Goal: Task Accomplishment & Management: Use online tool/utility

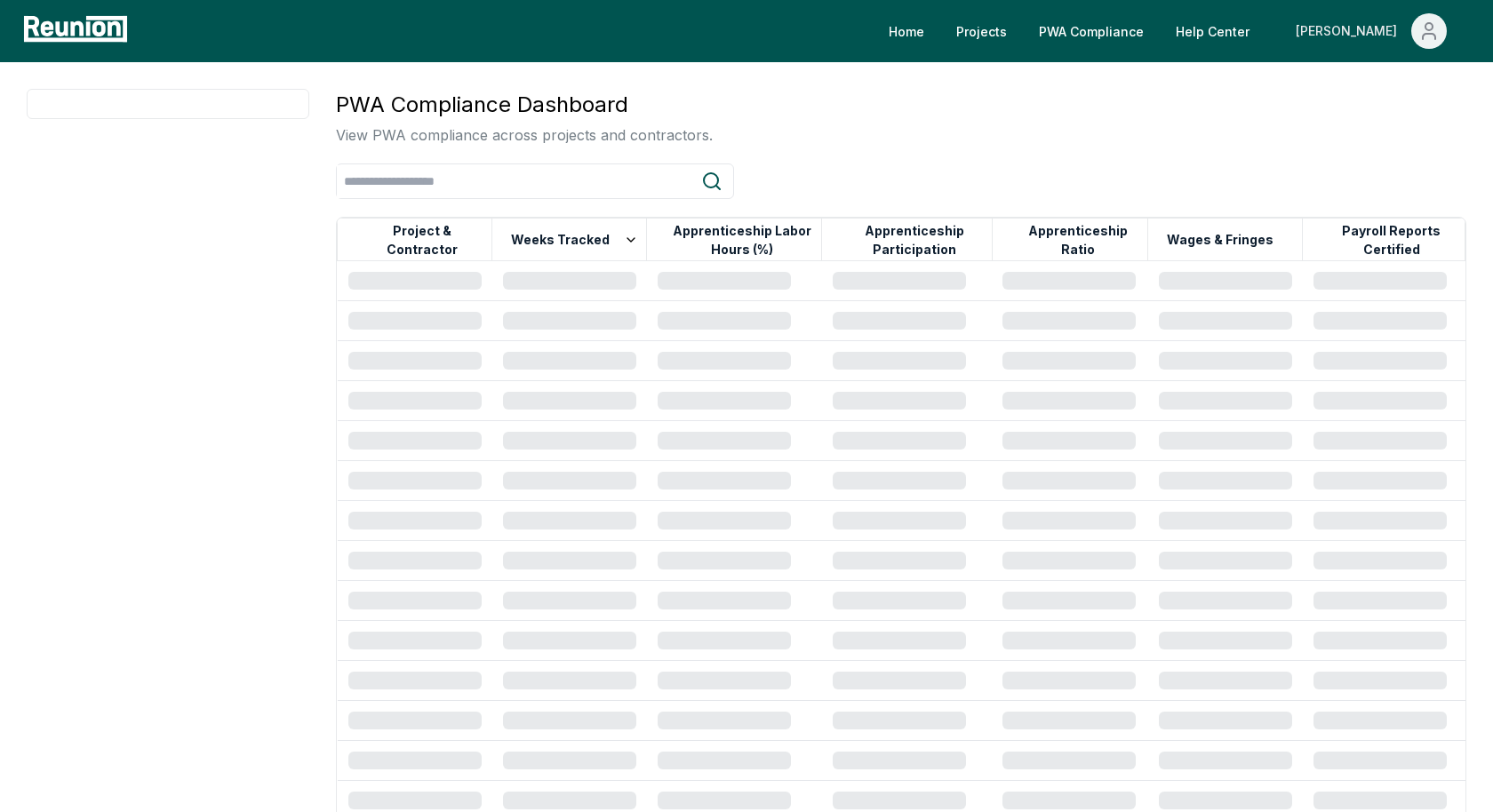
click at [1417, 44] on span "Main" at bounding box center [1428, 31] width 36 height 36
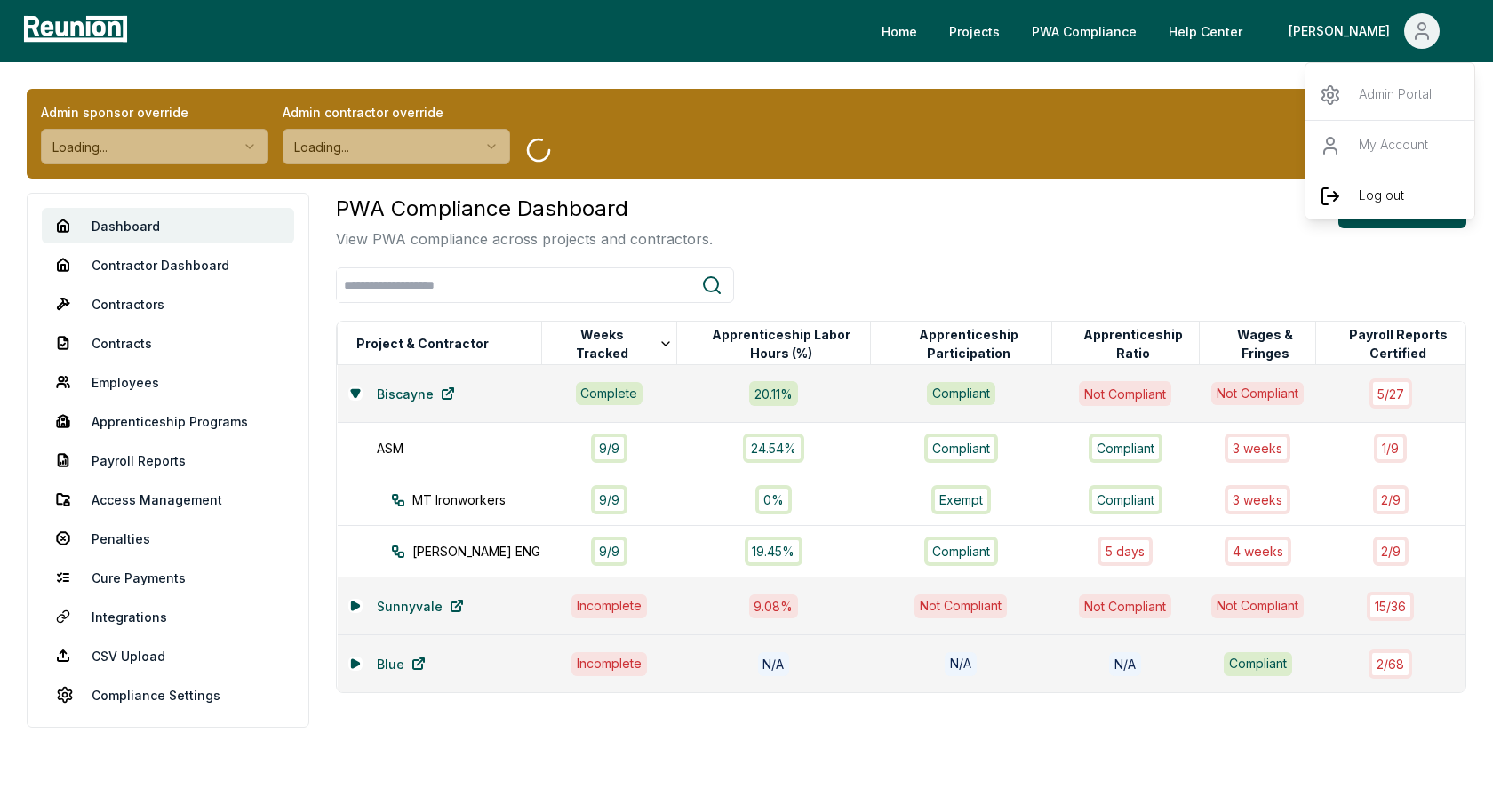
click at [1359, 196] on p "Log out" at bounding box center [1382, 196] width 46 height 21
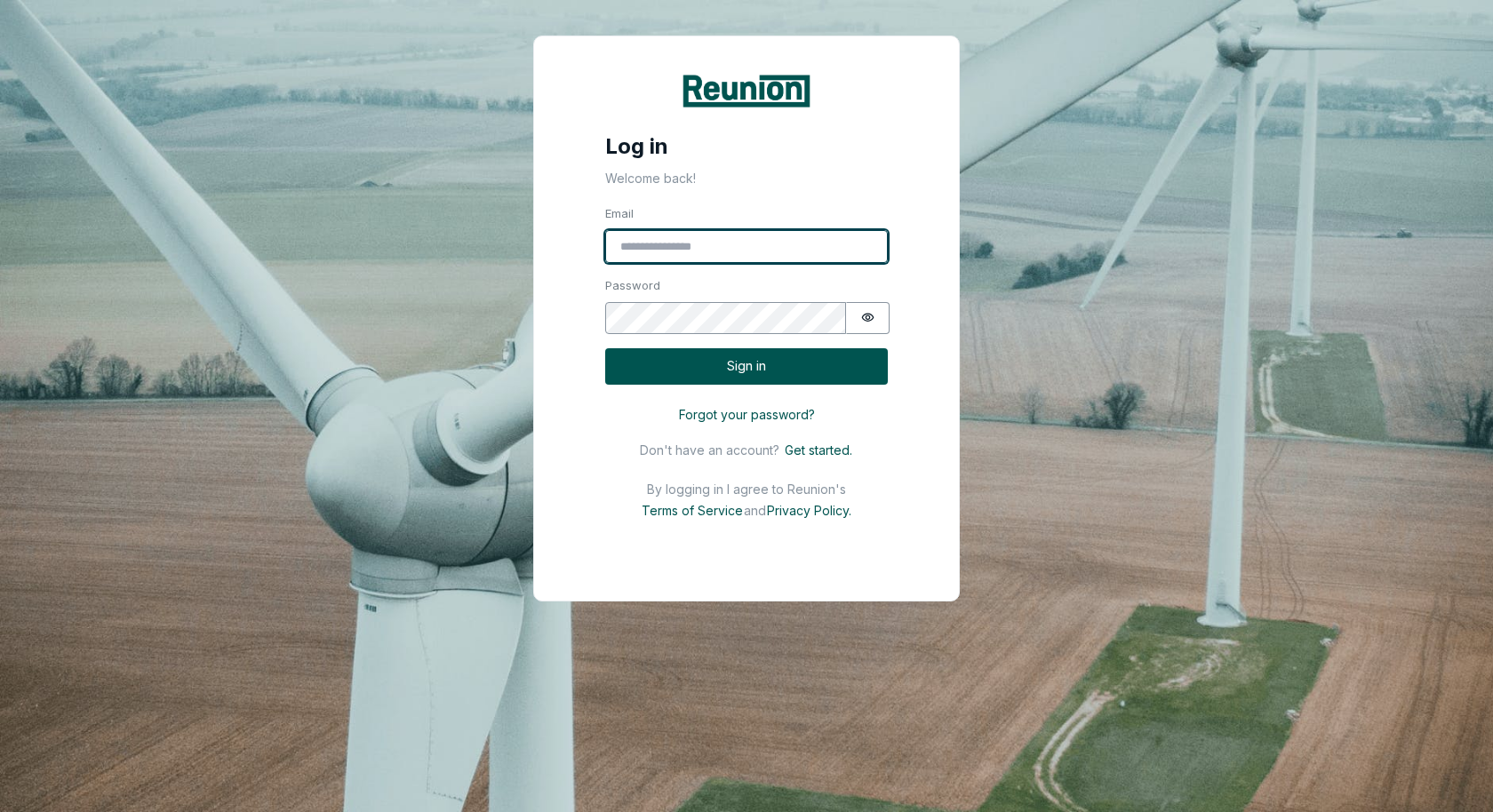
click at [760, 251] on input "Email" at bounding box center [746, 247] width 283 height 34
type input "**********"
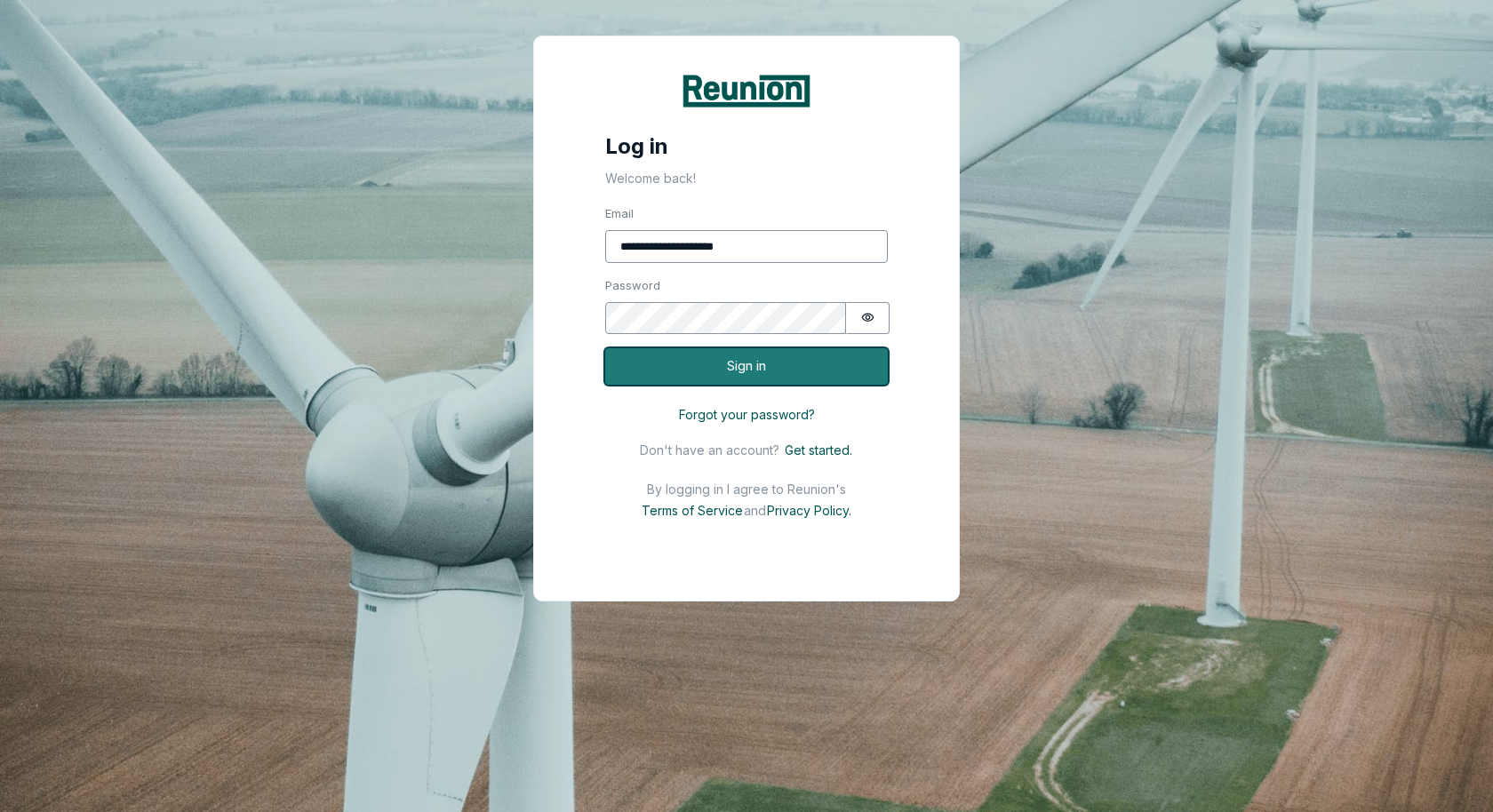
click at [750, 360] on button "Sign in" at bounding box center [746, 366] width 283 height 36
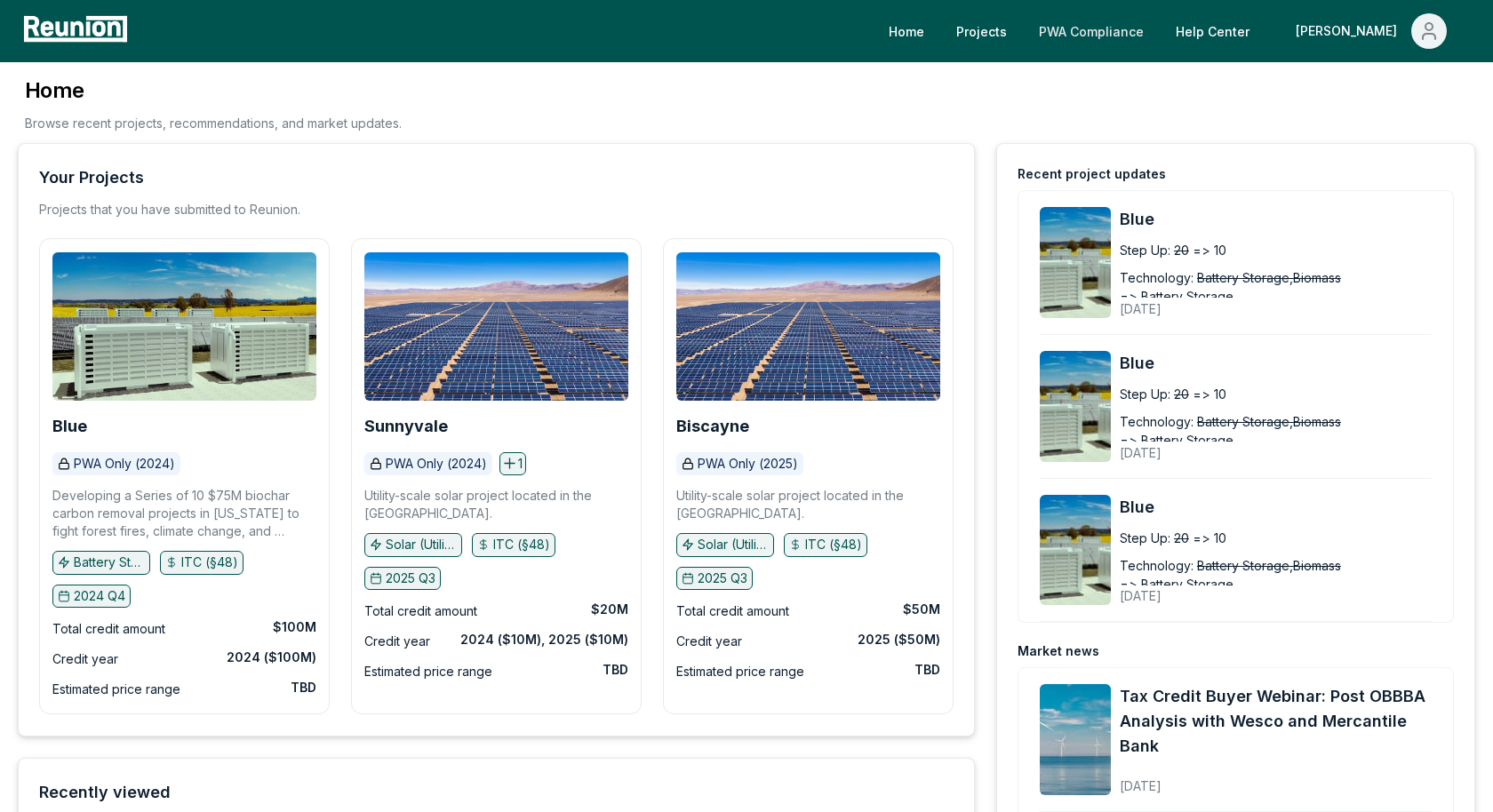
click at [1158, 36] on link "PWA Compliance" at bounding box center [1091, 31] width 133 height 36
